Goal: Information Seeking & Learning: Learn about a topic

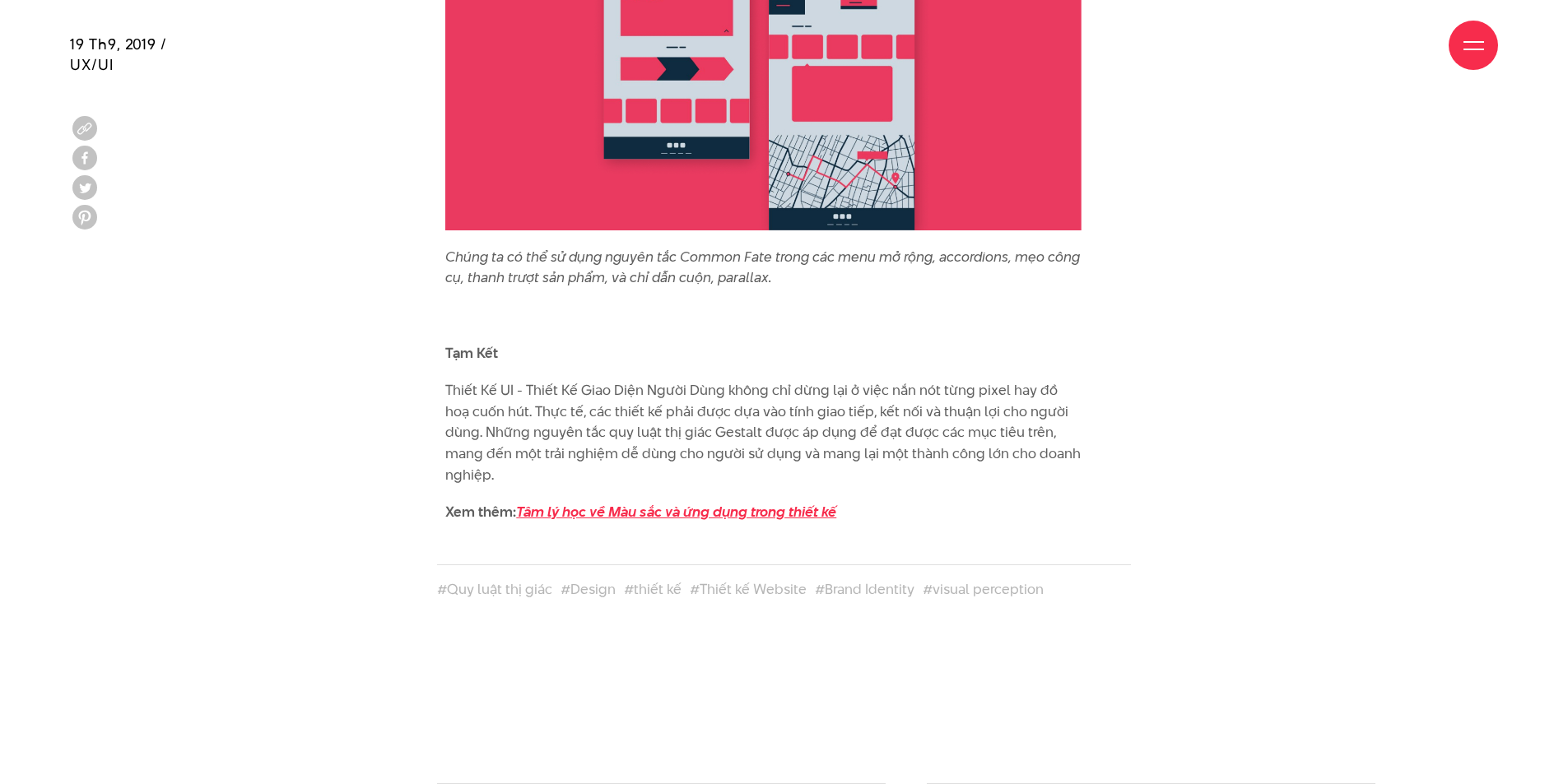
scroll to position [12588, 0]
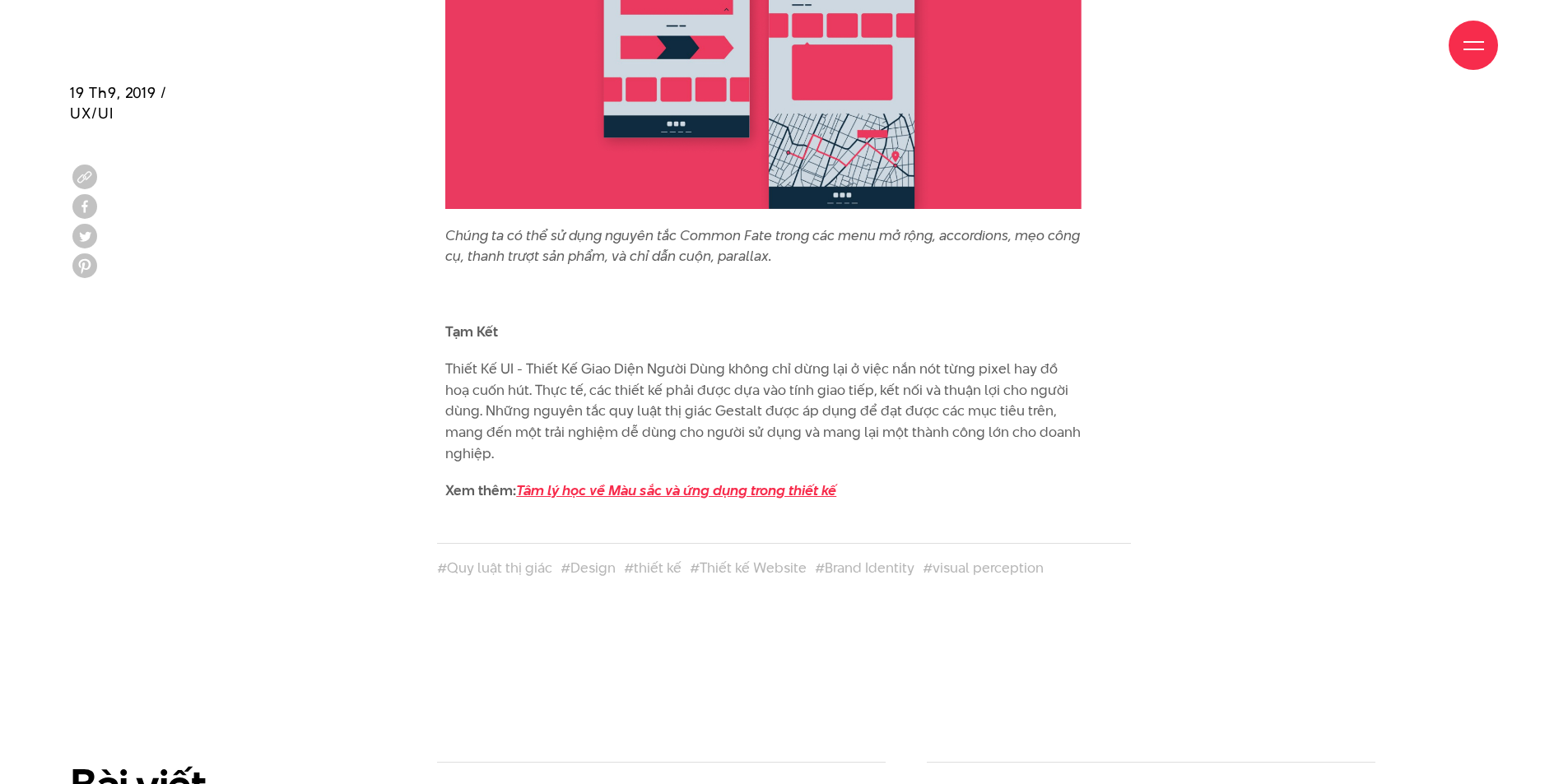
click at [601, 480] on em "Tâm lý học về Màu sắc và ứng dụng trong thiết kế" at bounding box center [676, 490] width 320 height 20
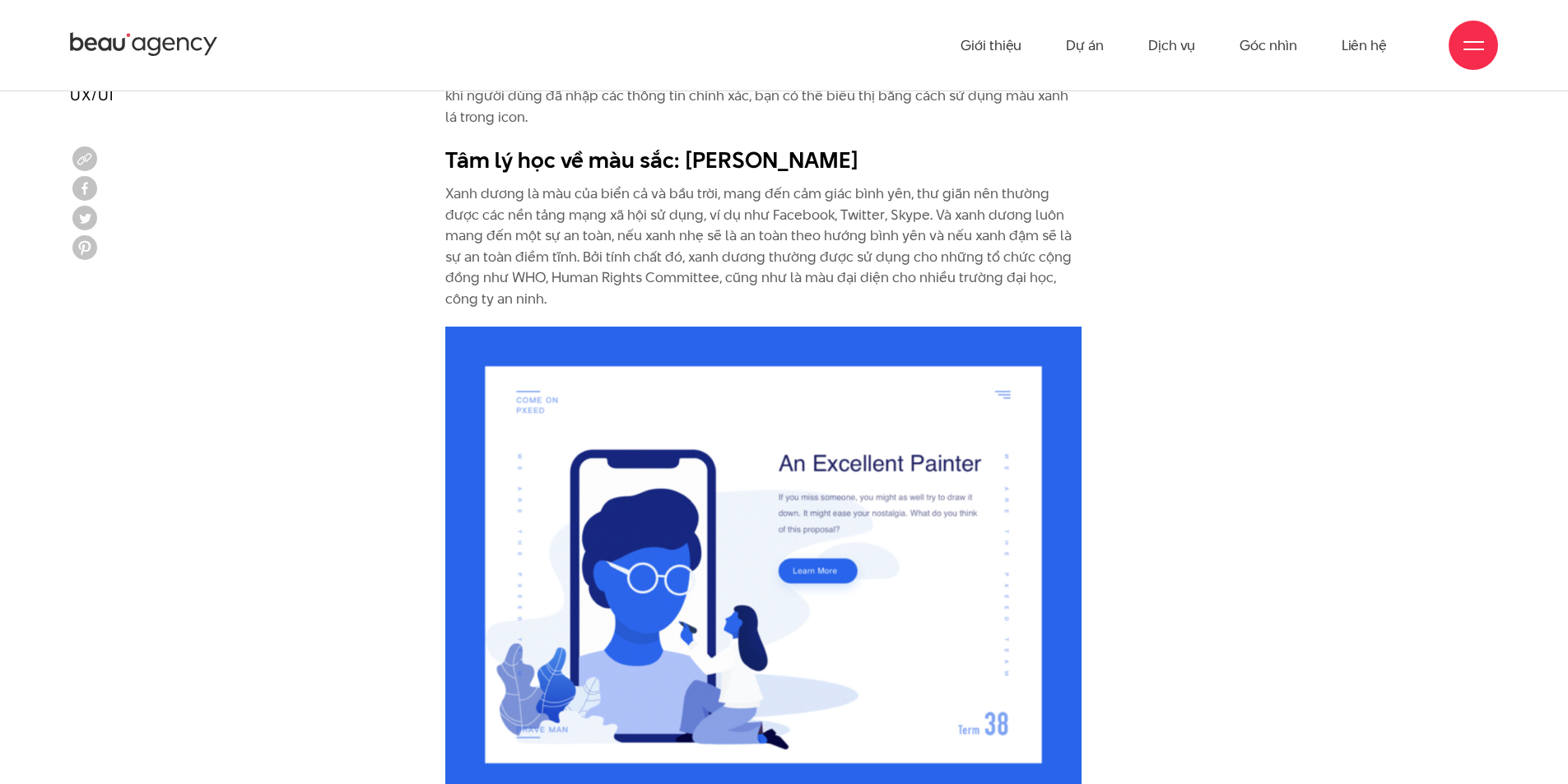
scroll to position [5348, 0]
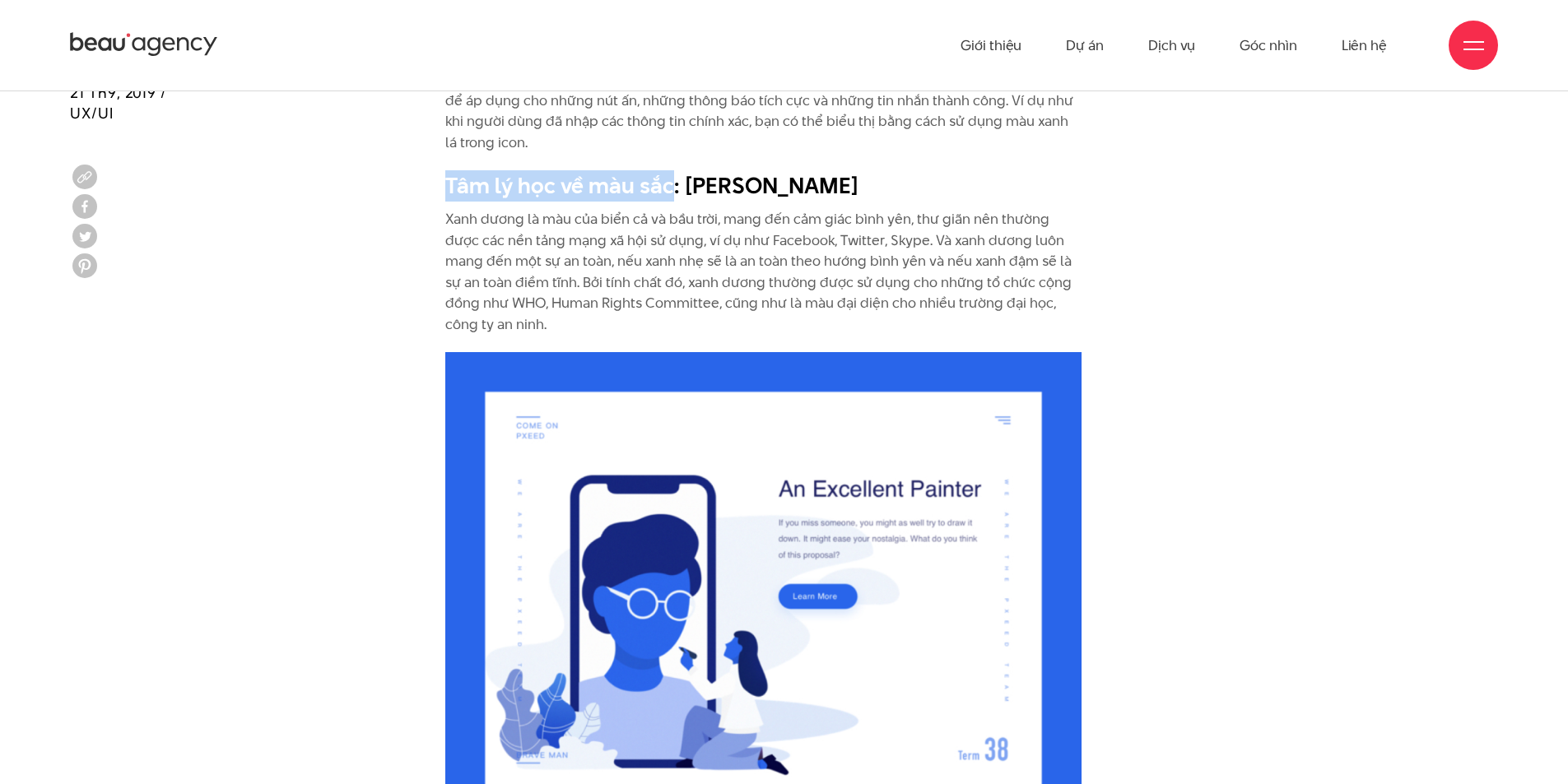
drag, startPoint x: 671, startPoint y: 186, endPoint x: 437, endPoint y: 188, distance: 234.0
copy b "Tâm lý học về màu sắc"
click at [641, 173] on b "Tâm lý học về màu sắc: Màu Xanh Dương" at bounding box center [652, 186] width 414 height 31
drag, startPoint x: 668, startPoint y: 182, endPoint x: 446, endPoint y: 192, distance: 222.2
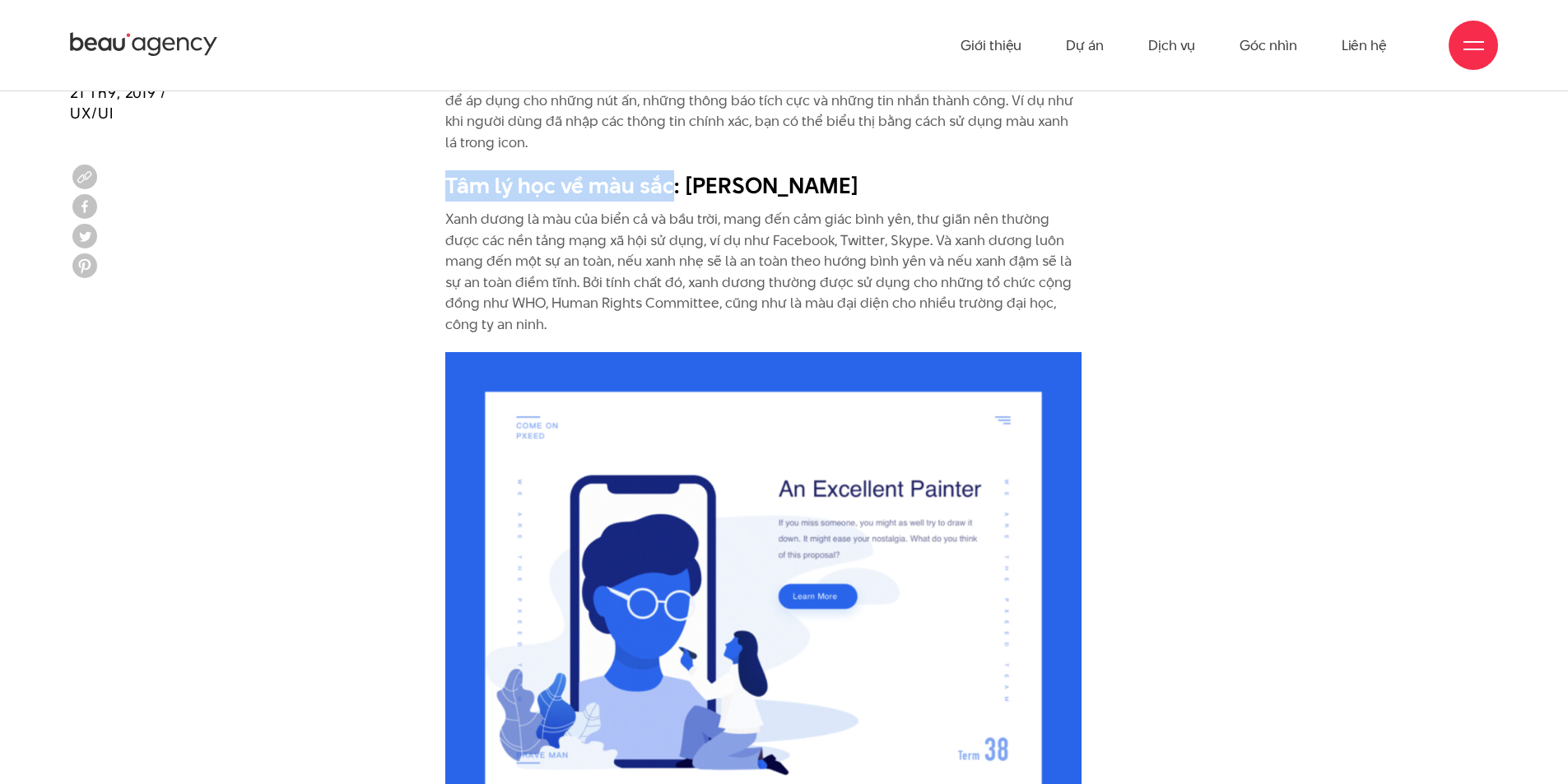
click at [446, 192] on b "Tâm lý học về màu sắc: Màu Xanh Dương" at bounding box center [652, 186] width 414 height 31
copy b "Tâm lý học về màu sắc"
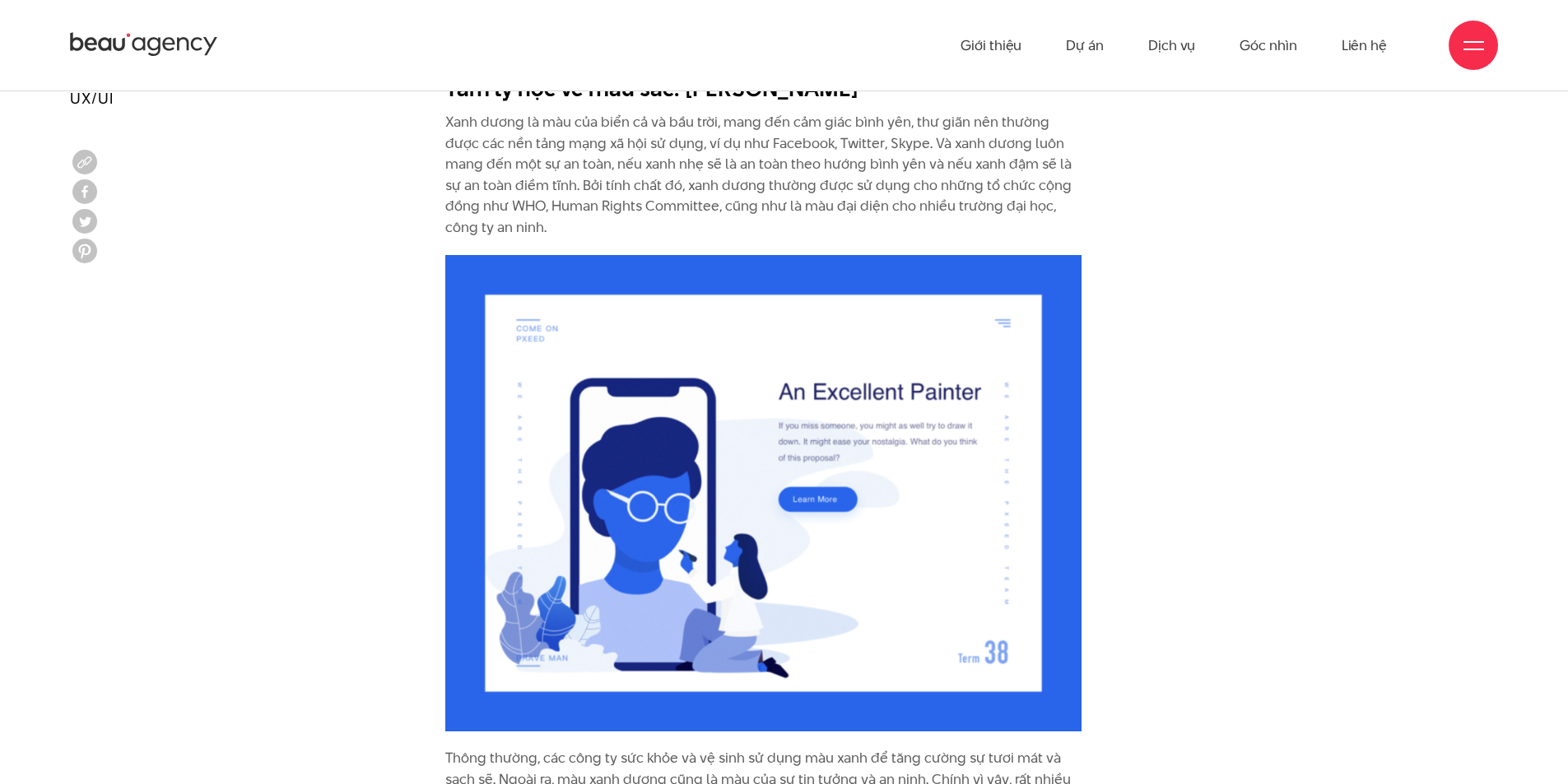
scroll to position [5430, 0]
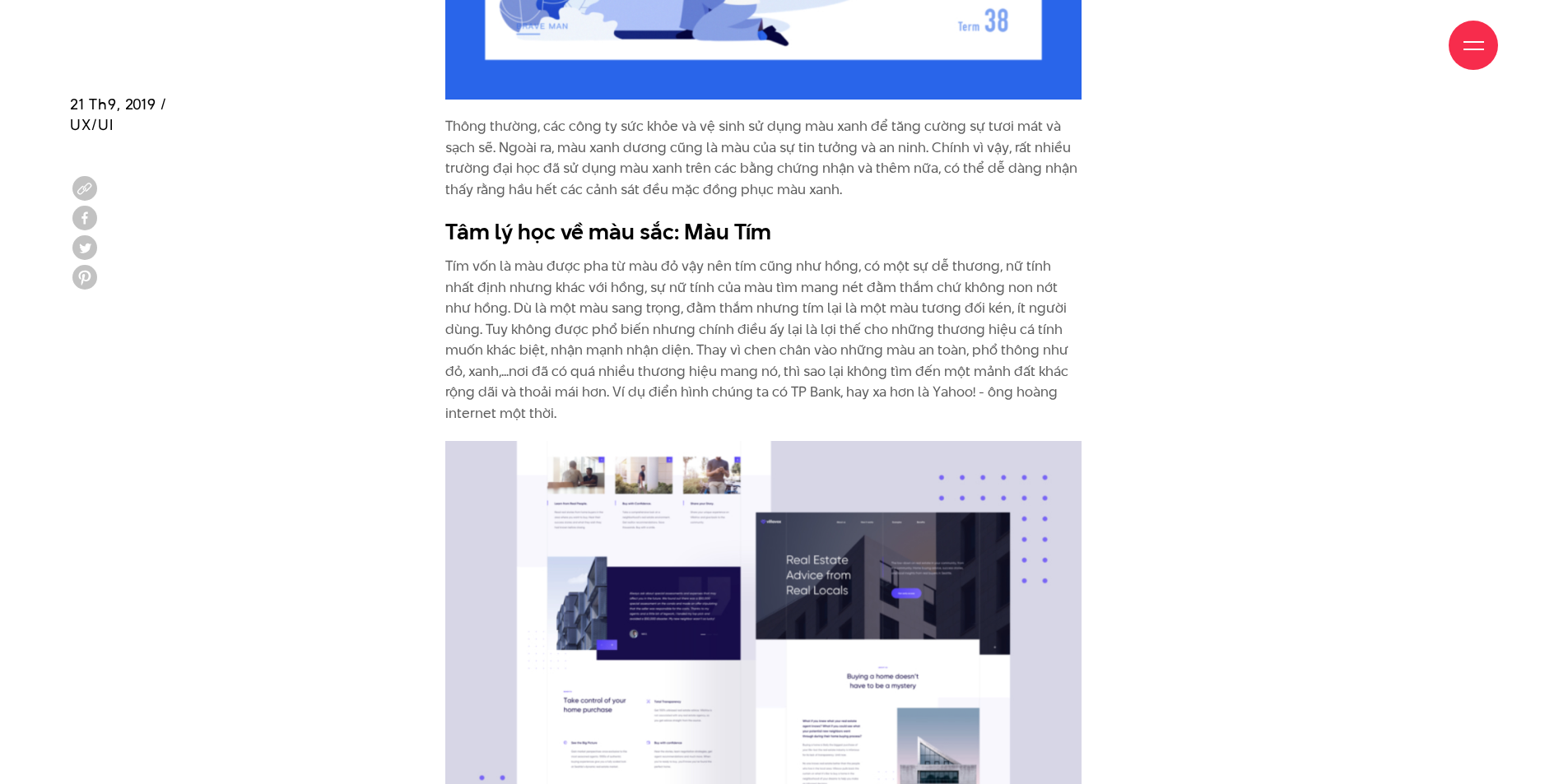
scroll to position [6088, 0]
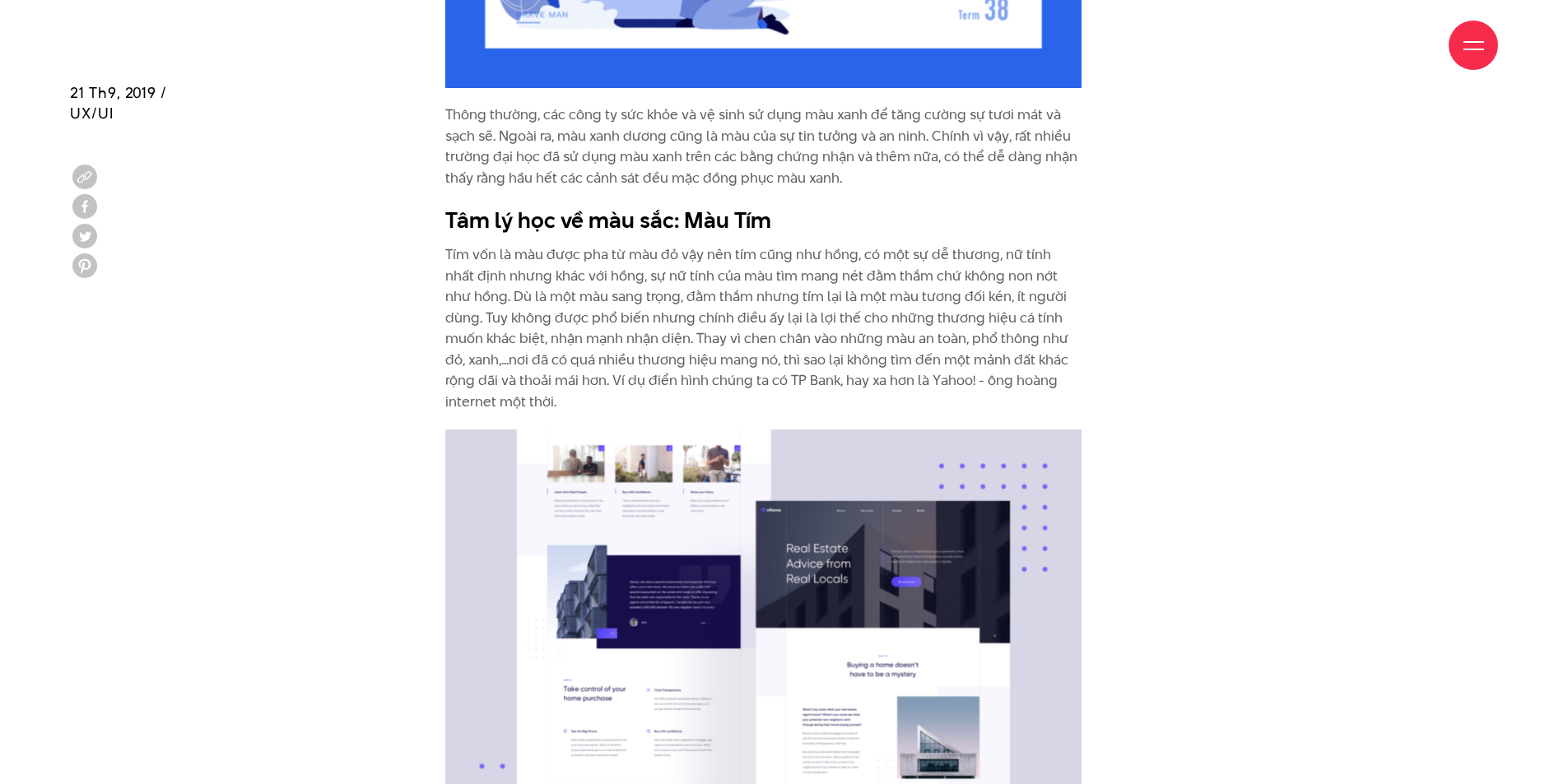
click at [389, 344] on div "Màu vàng là màu tiêu chuẩn cho các giấy note ghi chú và các lưu ý bởi màu sắc n…" at bounding box center [784, 703] width 1470 height 4334
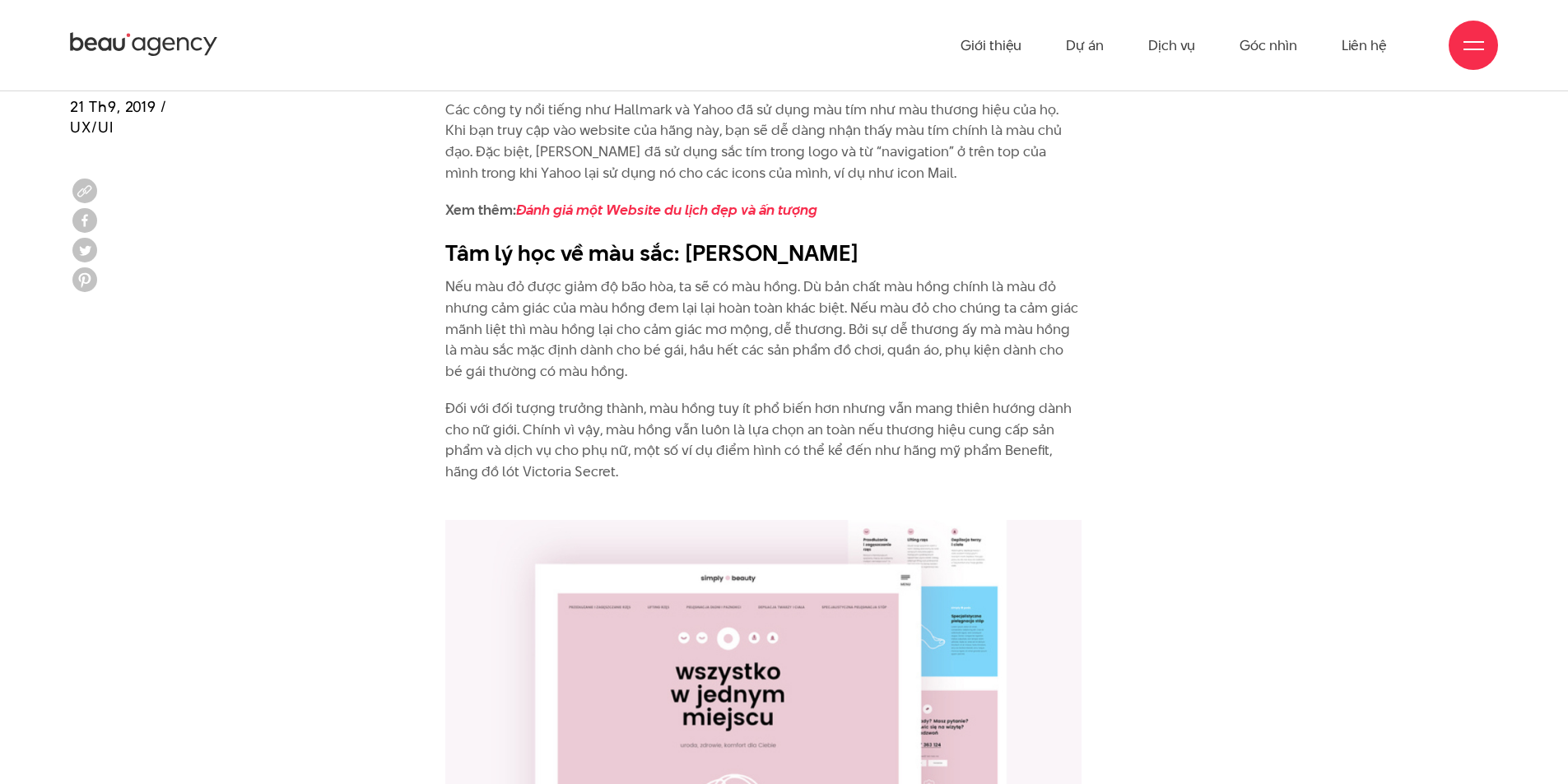
scroll to position [6911, 0]
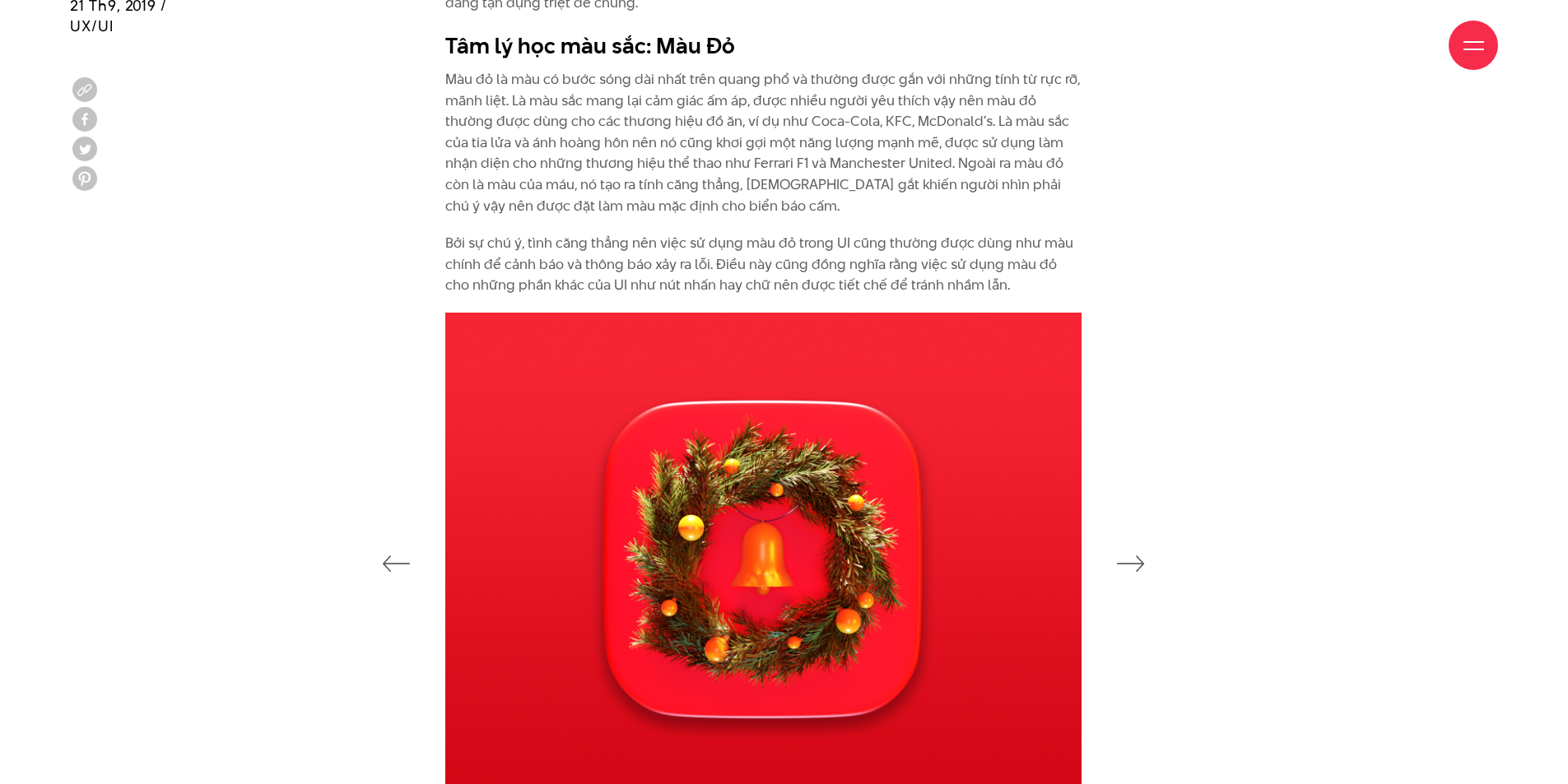
scroll to position [2633, 0]
